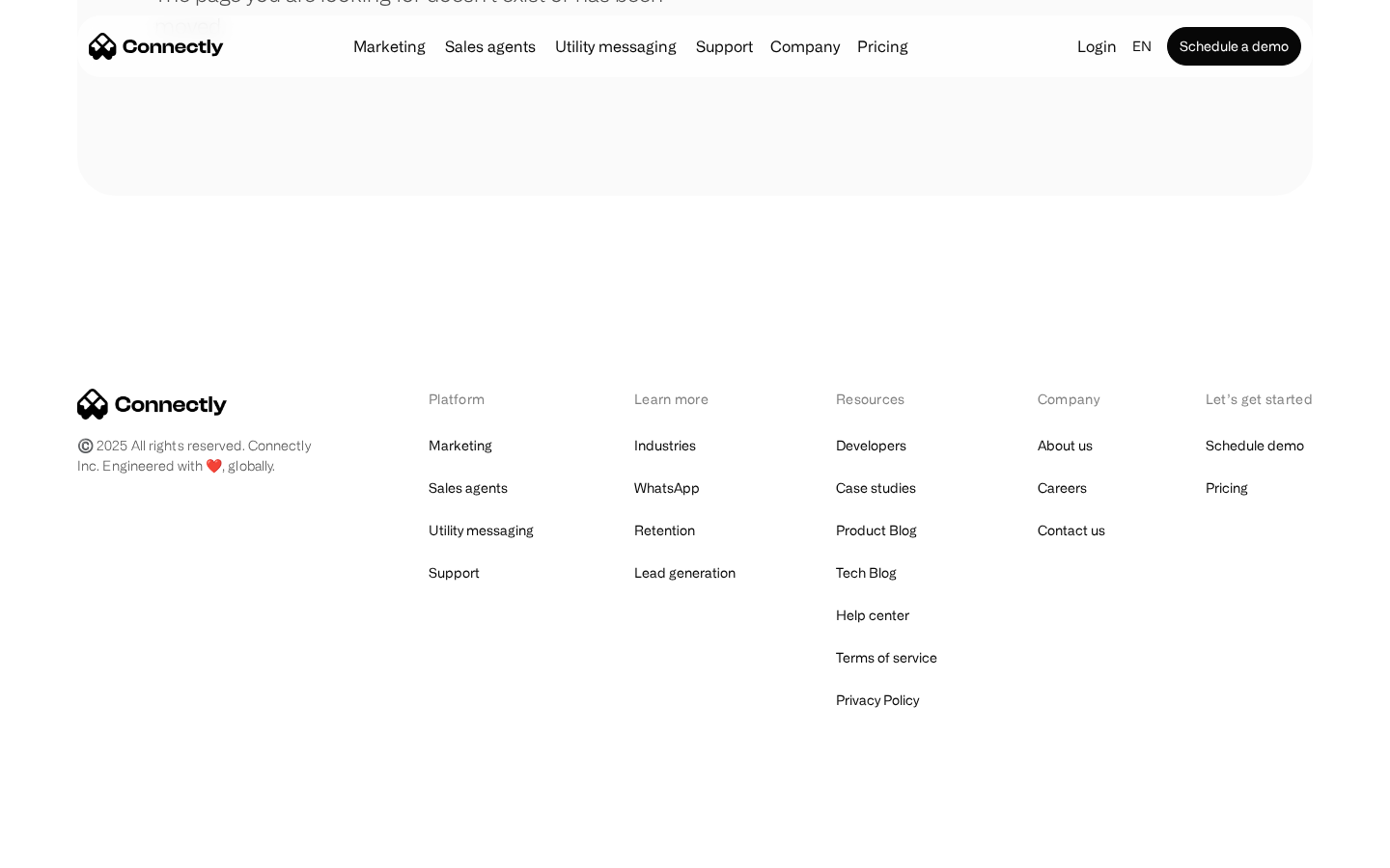
scroll to position [352, 0]
